Goal: Task Accomplishment & Management: Complete application form

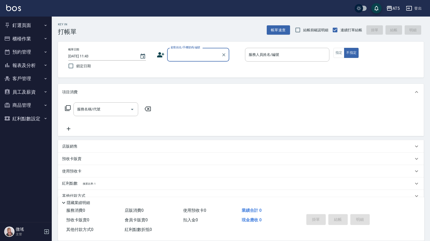
click at [22, 39] on button "櫃檯作業" at bounding box center [26, 38] width 48 height 13
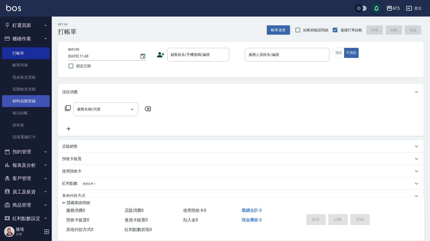
click at [30, 100] on link "材料自購登錄" at bounding box center [26, 101] width 48 height 12
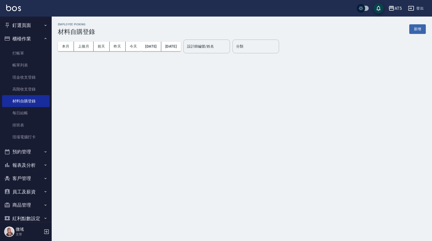
click at [421, 31] on button "新增" at bounding box center [418, 29] width 17 height 10
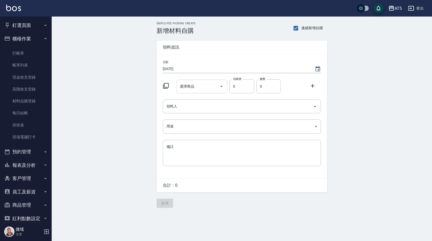
click at [204, 87] on input "選擇商品" at bounding box center [198, 86] width 39 height 9
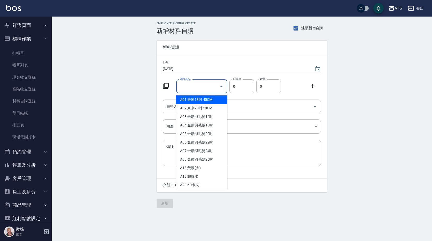
type input "ㄎ"
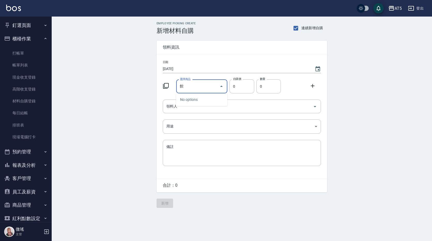
type input "管"
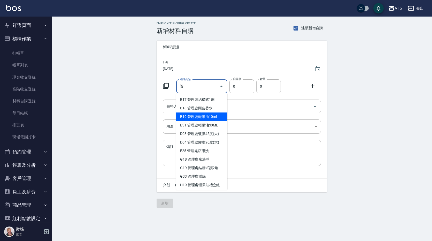
click at [202, 88] on input "管" at bounding box center [198, 86] width 39 height 9
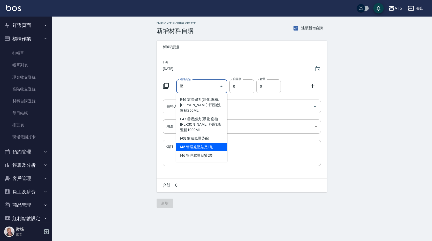
click at [212, 143] on li "I45 管理處壓貼燙1劑" at bounding box center [201, 147] width 51 height 9
type input "管理處壓貼燙1劑"
type input "270"
type input "1"
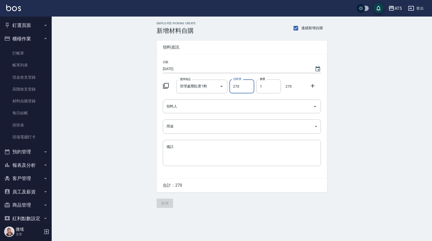
click at [313, 87] on icon at bounding box center [313, 86] width 4 height 4
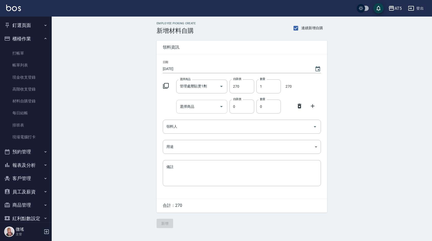
click at [211, 109] on input "選擇商品" at bounding box center [198, 106] width 39 height 9
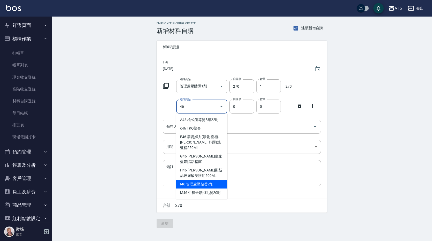
click at [206, 180] on li "I46 管理處壓貼燙2劑" at bounding box center [201, 184] width 51 height 9
type input "管理處壓貼燙2劑"
type input "180"
type input "1"
